Goal: Find specific page/section: Locate a particular part of the current website

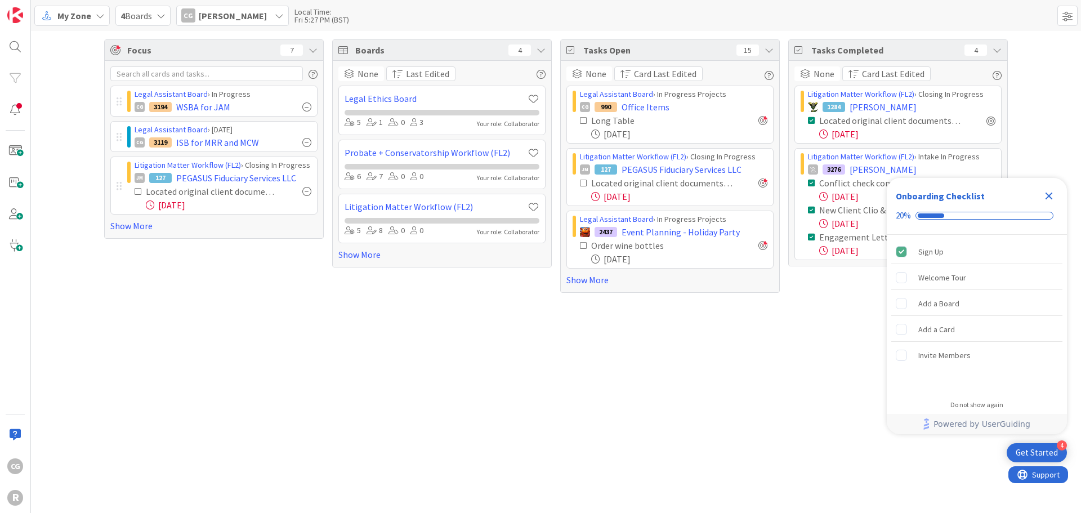
click at [89, 20] on span "My Zone" at bounding box center [74, 16] width 34 height 14
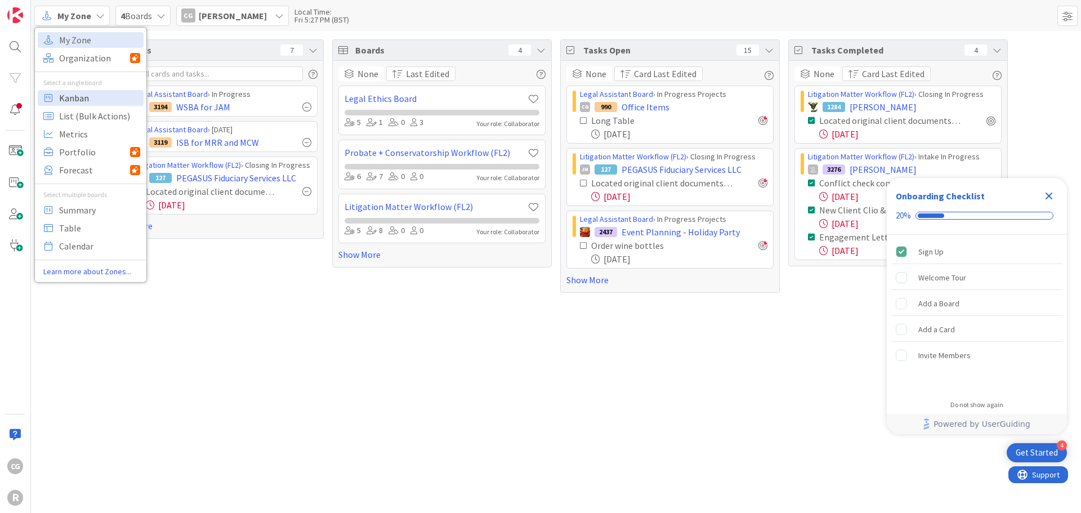
click at [96, 95] on span "Kanban" at bounding box center [99, 98] width 81 height 17
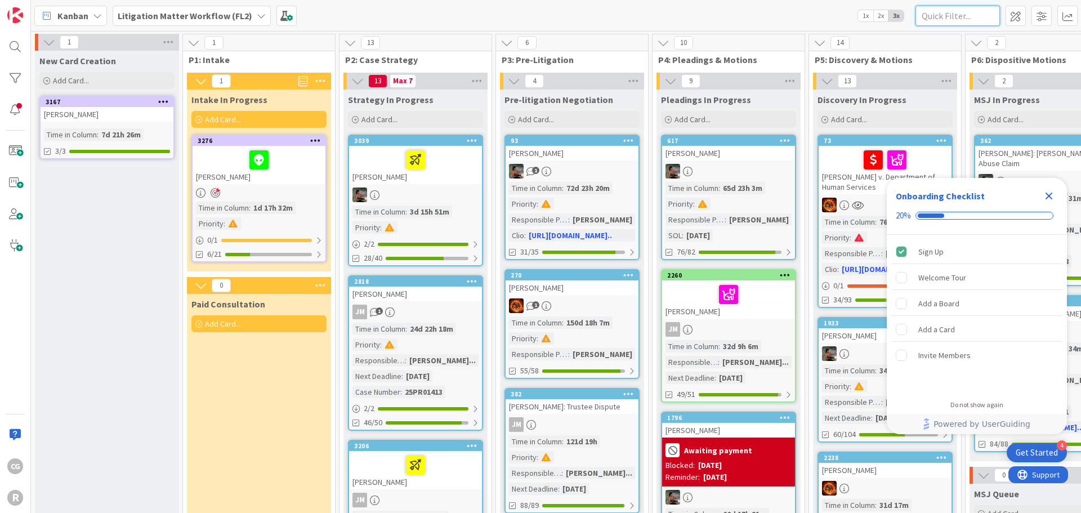
click at [945, 10] on input "text" at bounding box center [957, 16] width 84 height 20
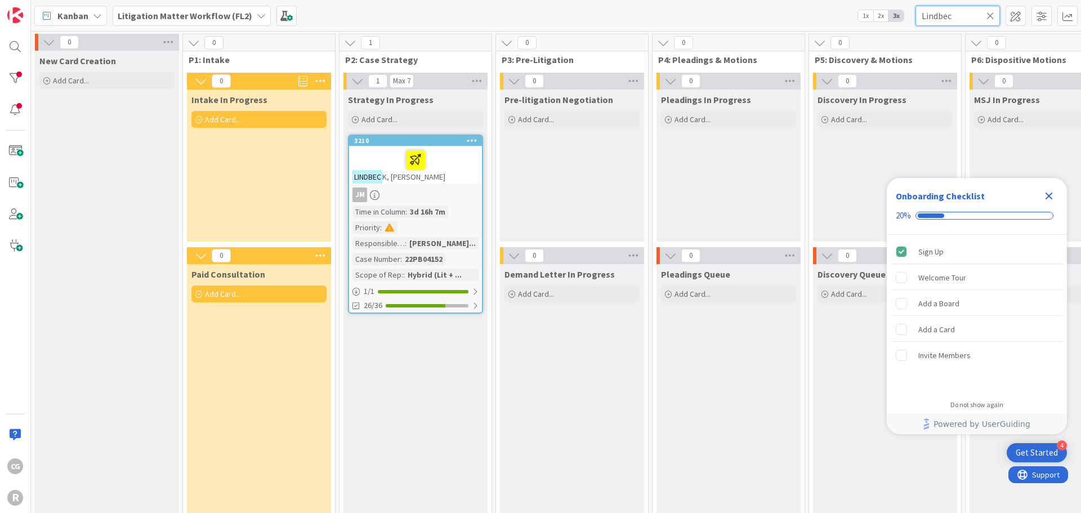
type input "Lindbec"
click at [465, 168] on div at bounding box center [415, 160] width 126 height 24
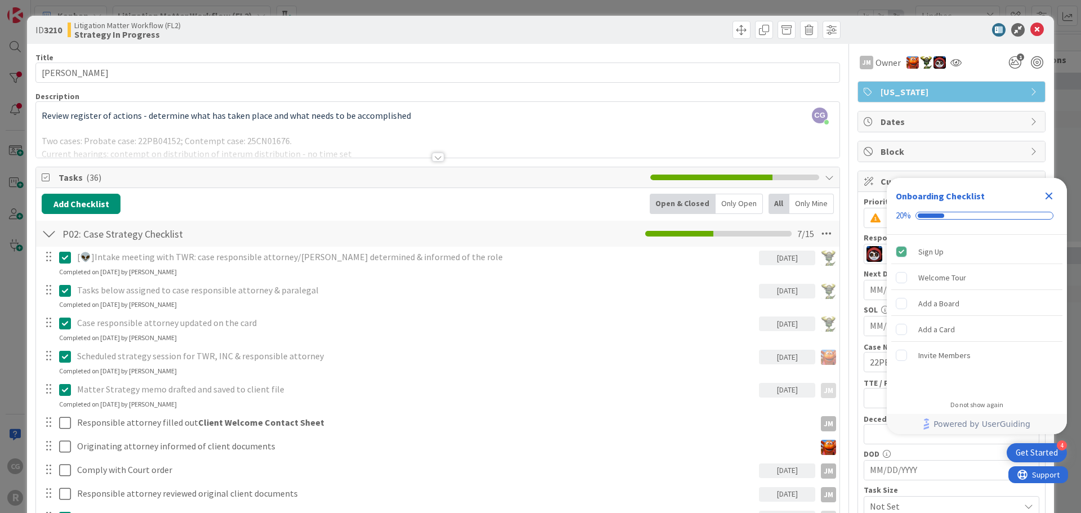
click at [1051, 195] on icon "Close Checklist" at bounding box center [1049, 196] width 14 height 14
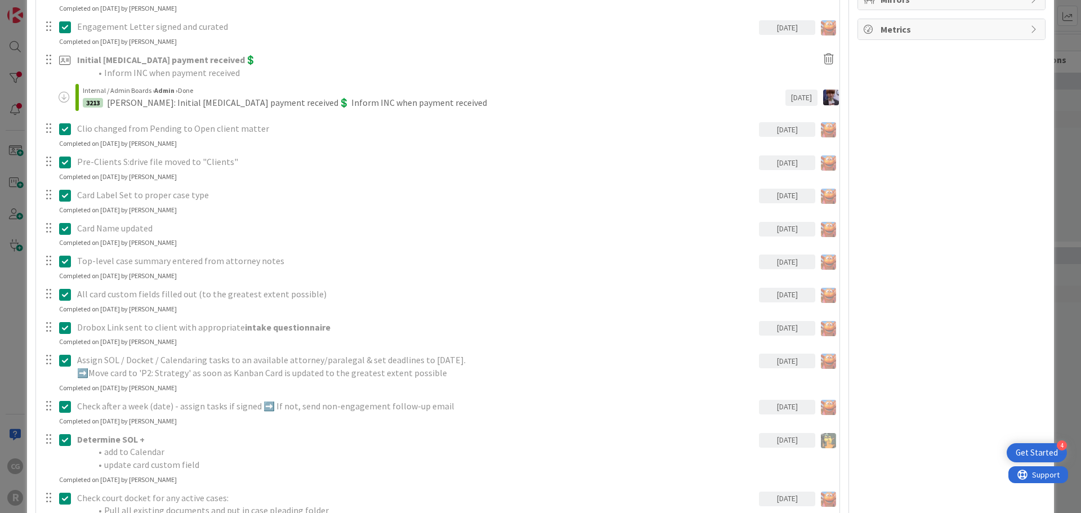
scroll to position [732, 0]
